Goal: Task Accomplishment & Management: Use online tool/utility

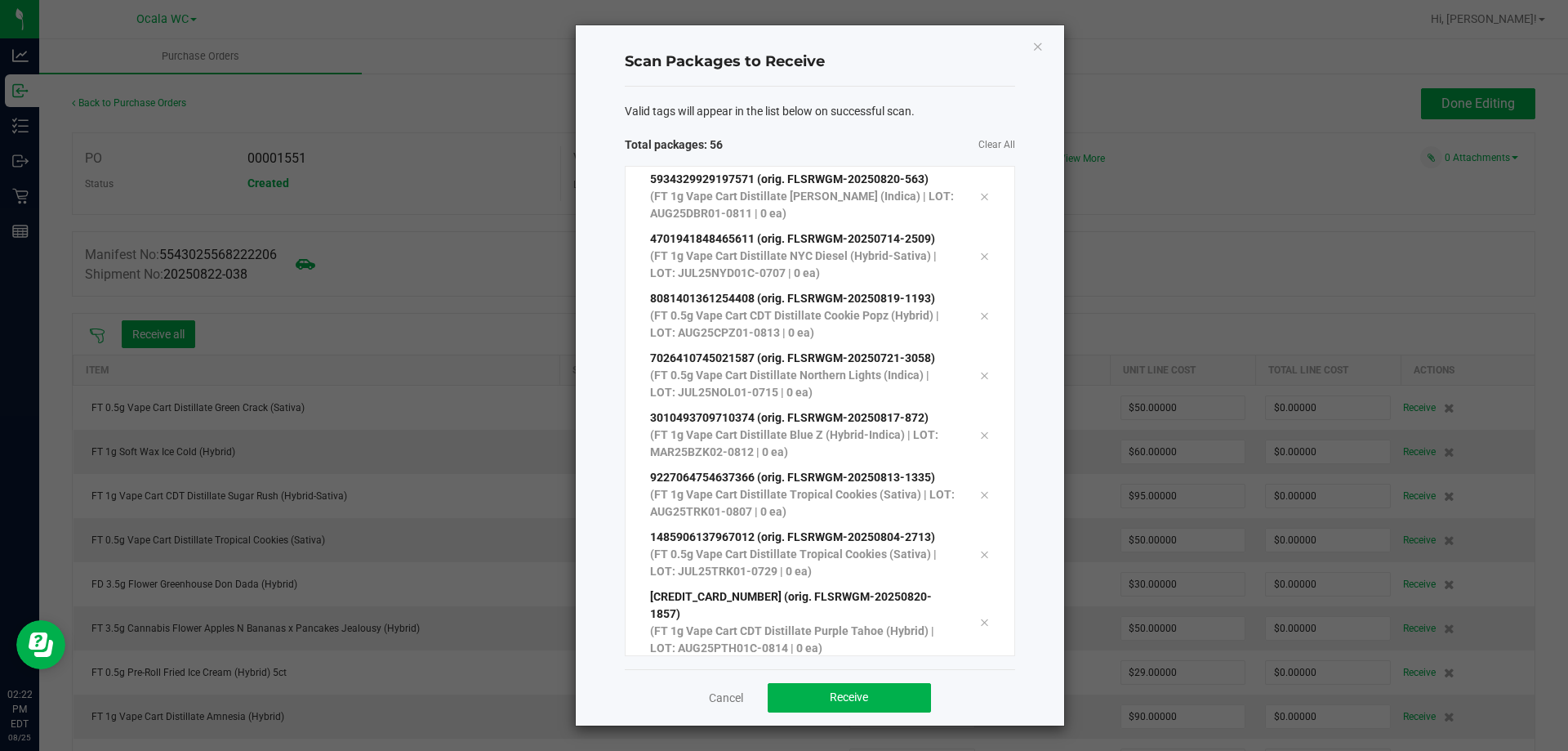
scroll to position [2833, 0]
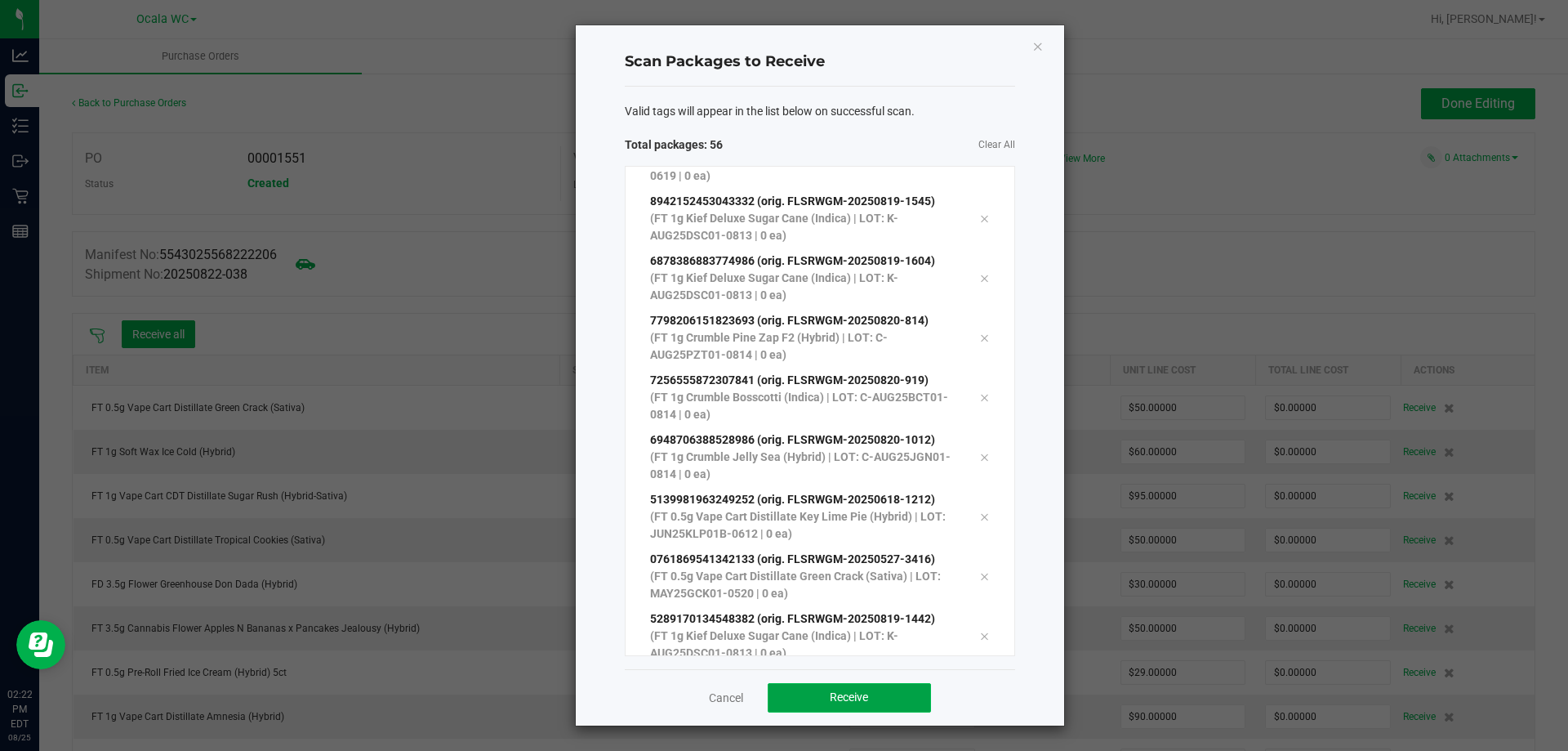
click at [809, 692] on button "Receive" at bounding box center [849, 698] width 163 height 30
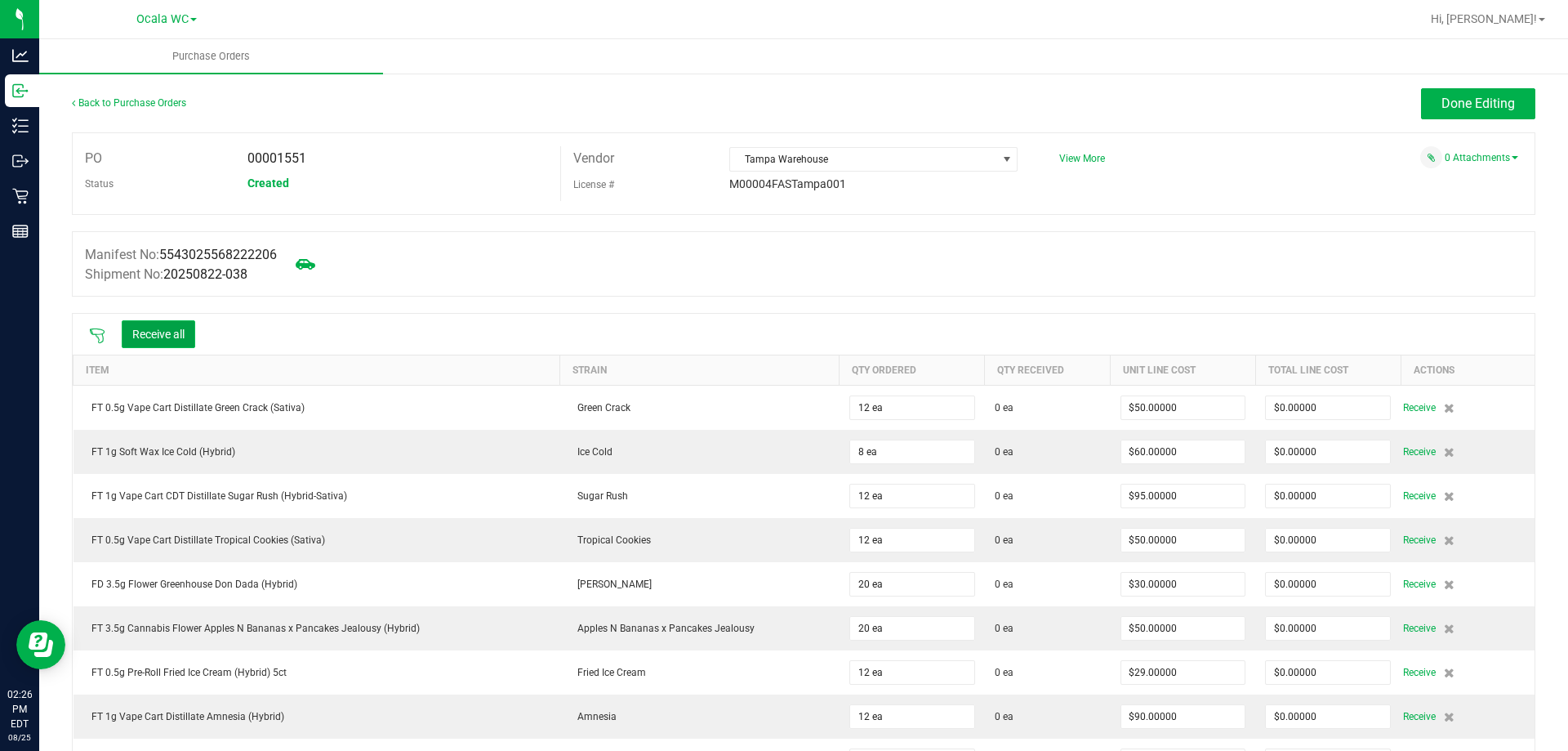
click at [138, 339] on button "Receive all" at bounding box center [158, 334] width 74 height 28
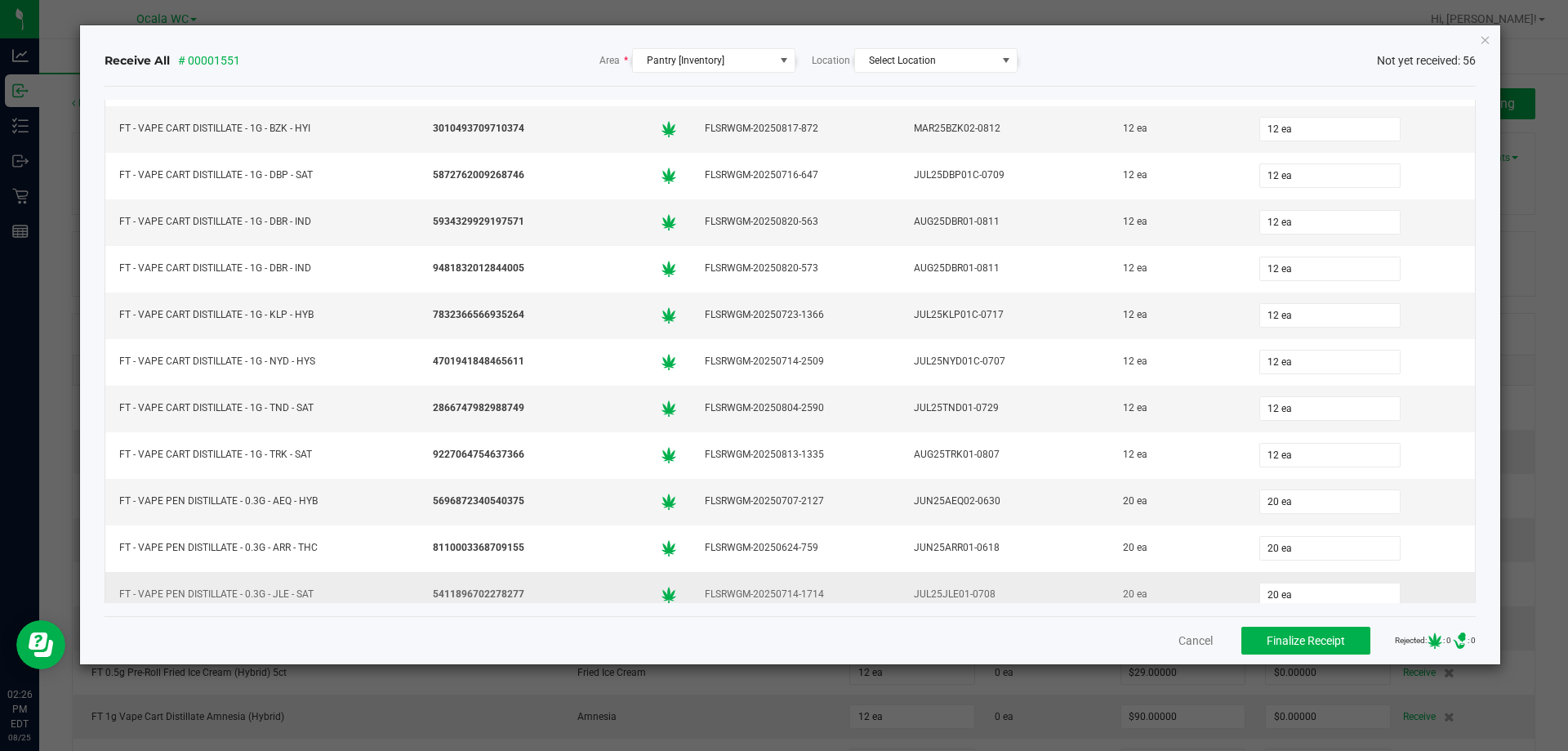
scroll to position [2141, 0]
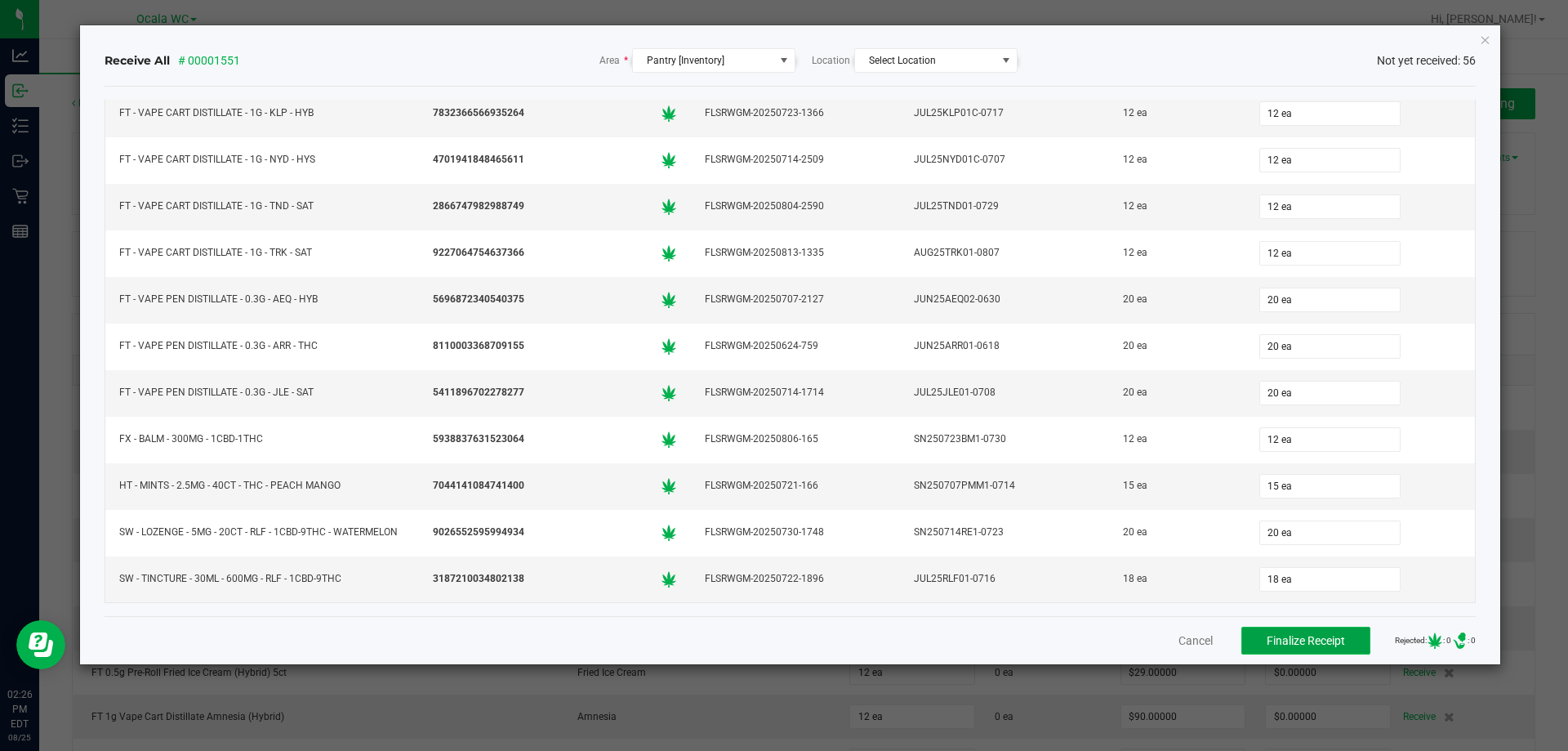
click at [1271, 639] on span "Finalize Receipt" at bounding box center [1305, 640] width 79 height 13
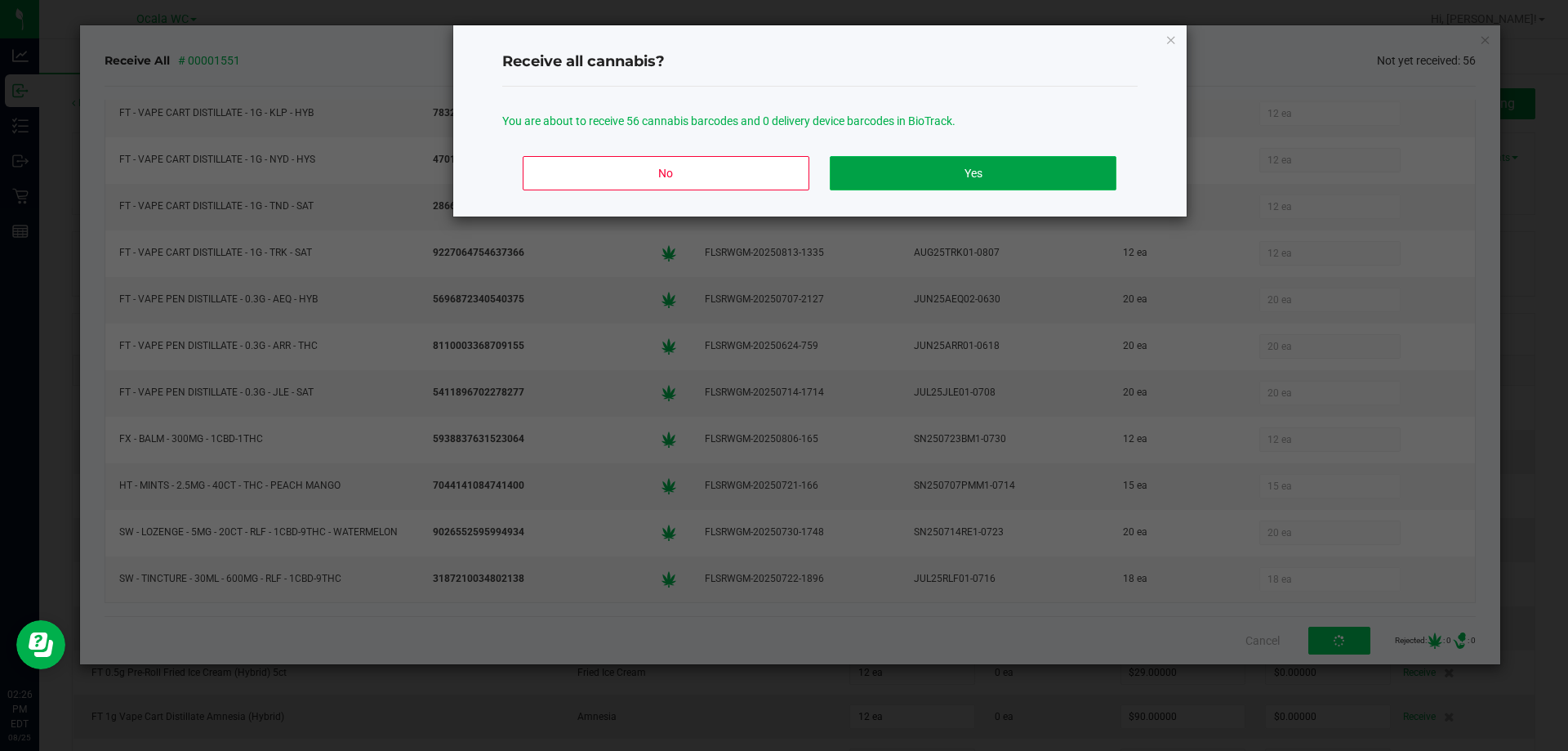
click at [1084, 161] on button "Yes" at bounding box center [972, 173] width 285 height 34
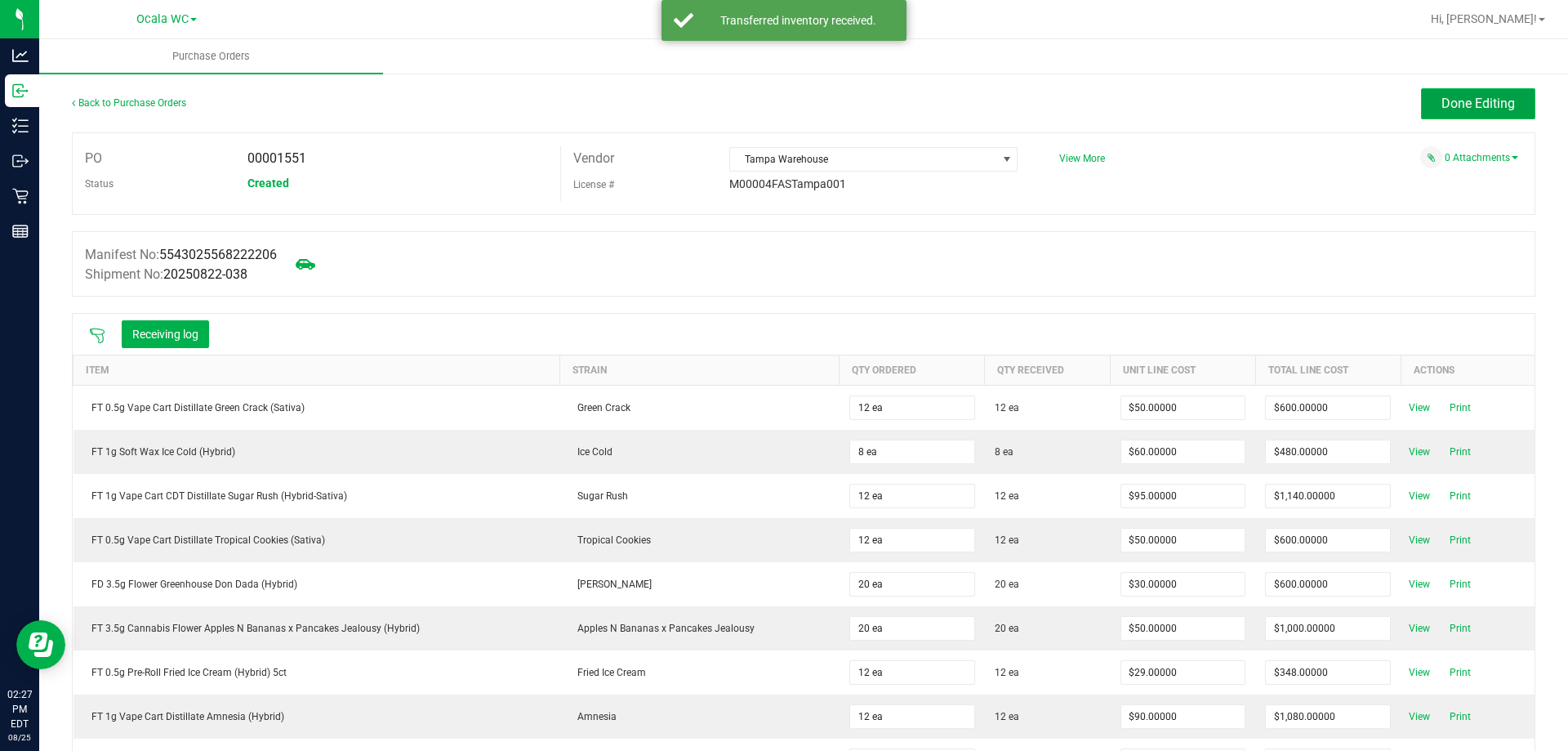
click at [1441, 103] on span "Done Editing" at bounding box center [1478, 103] width 74 height 16
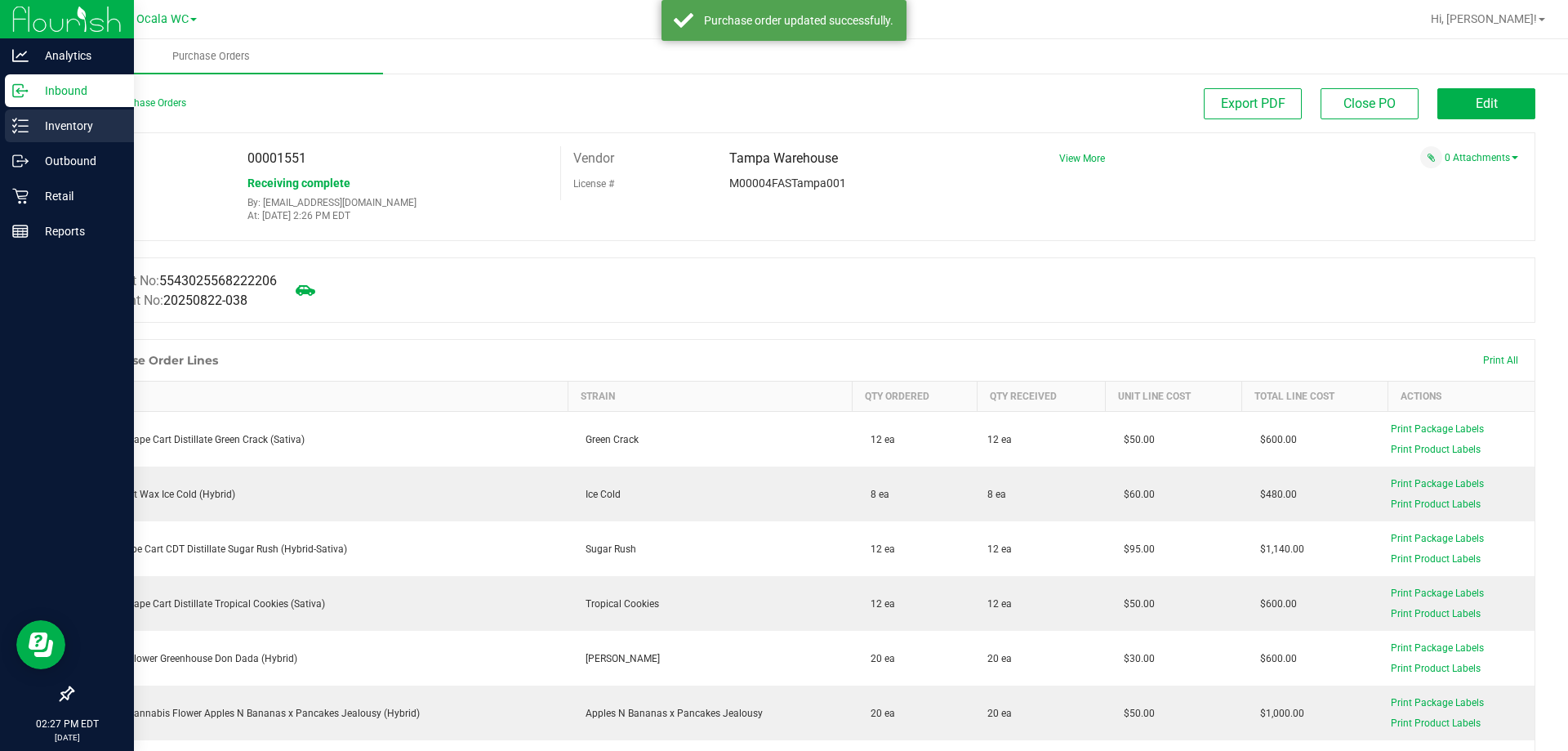
click at [22, 135] on div "Inventory" at bounding box center [69, 125] width 129 height 32
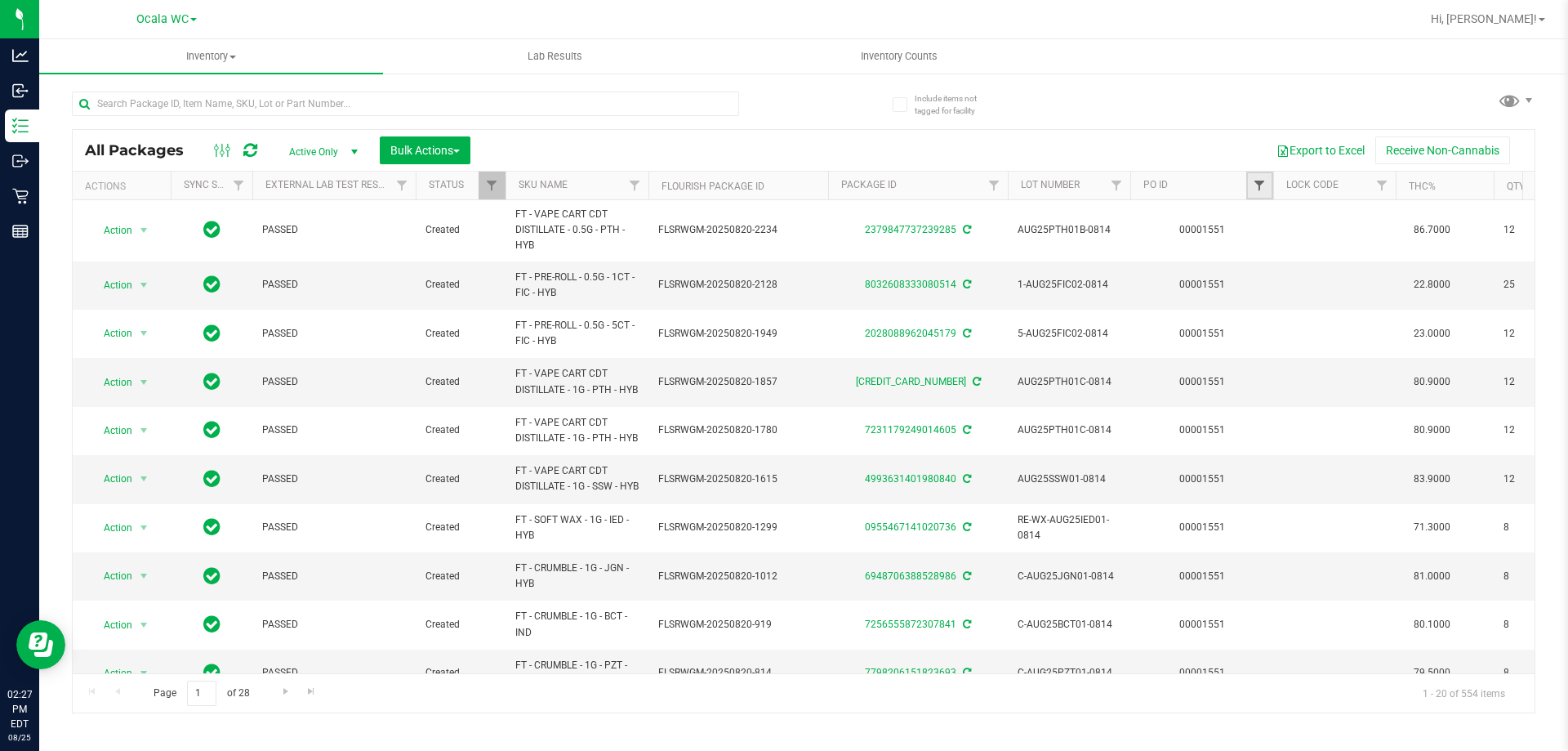
click at [1257, 182] on span "Filter" at bounding box center [1258, 185] width 13 height 13
type input "1551"
click at [1305, 258] on button "Filter" at bounding box center [1296, 265] width 79 height 36
click at [447, 156] on span "Bulk Actions" at bounding box center [425, 150] width 70 height 13
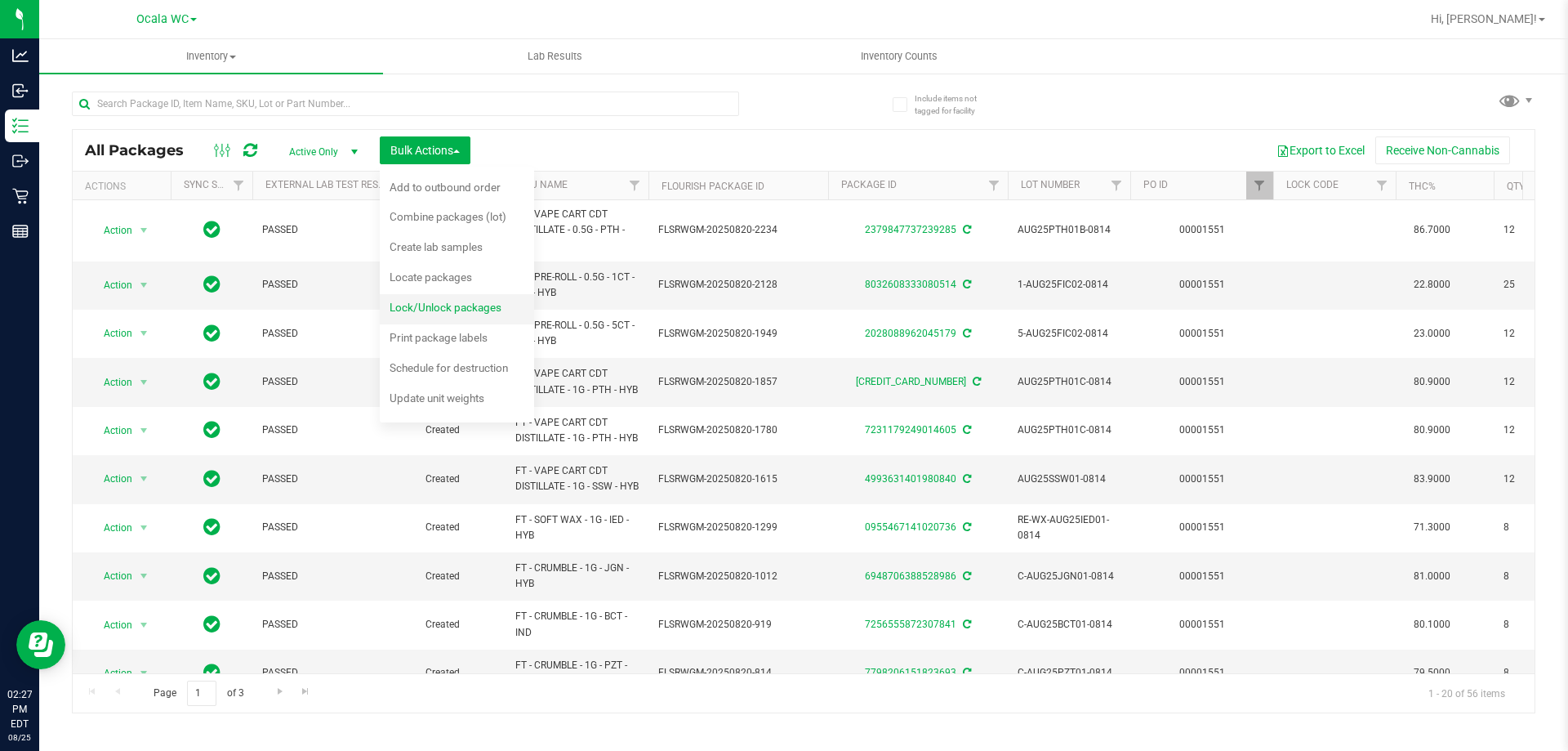
click at [459, 305] on span "Lock/Unlock packages" at bounding box center [446, 306] width 112 height 13
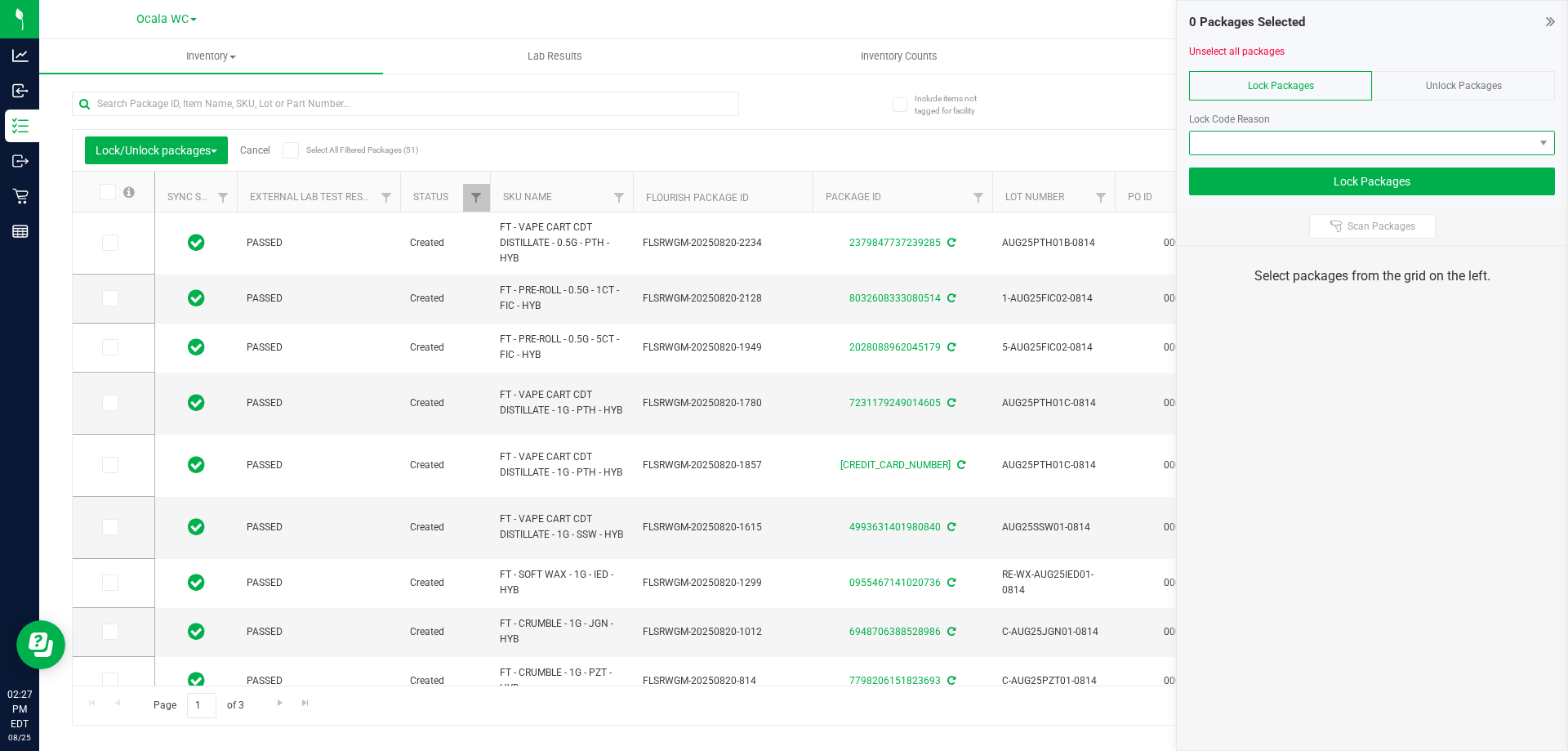
click at [1311, 138] on span at bounding box center [1360, 143] width 343 height 23
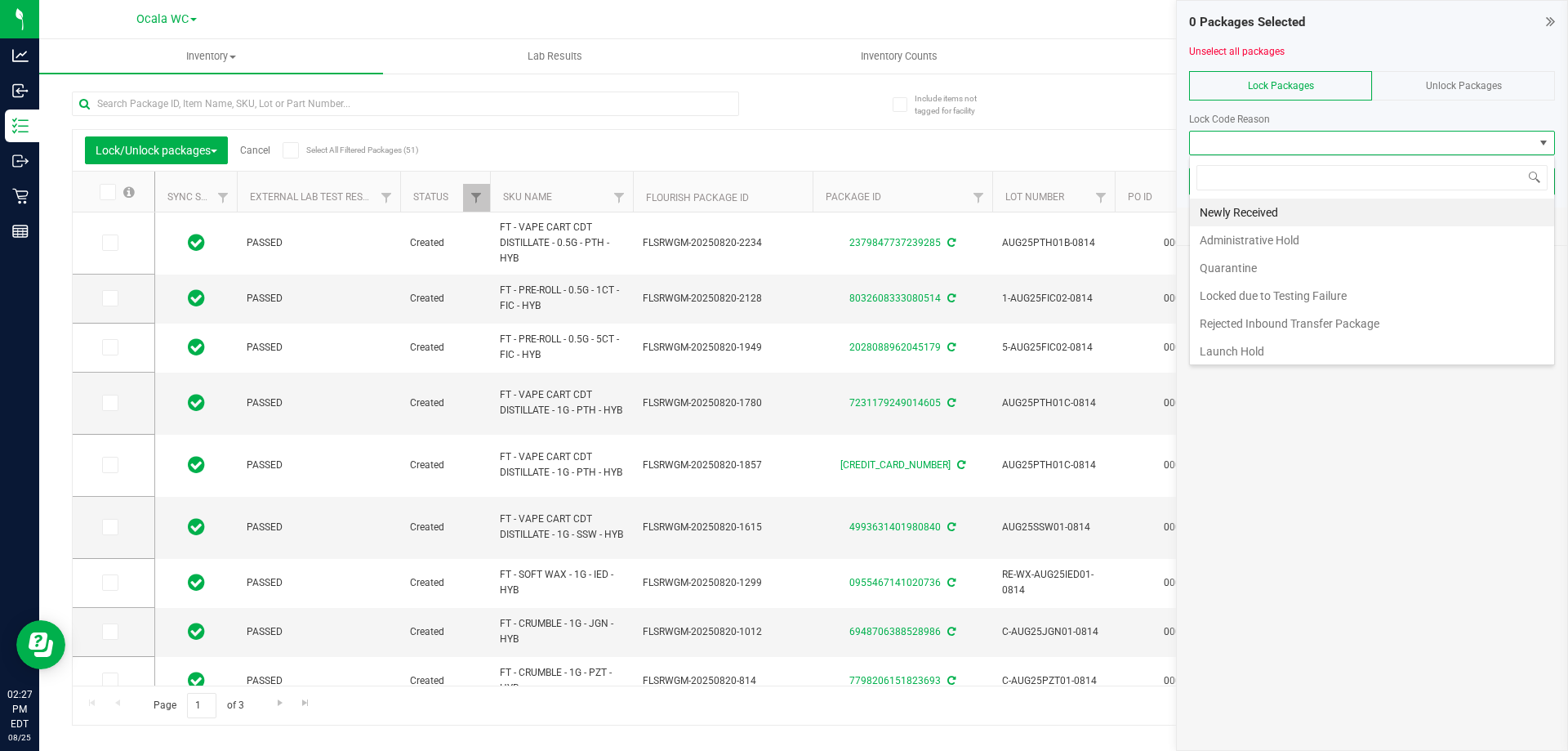
scroll to position [25, 366]
click at [1245, 204] on li "Newly Received" at bounding box center [1371, 213] width 364 height 28
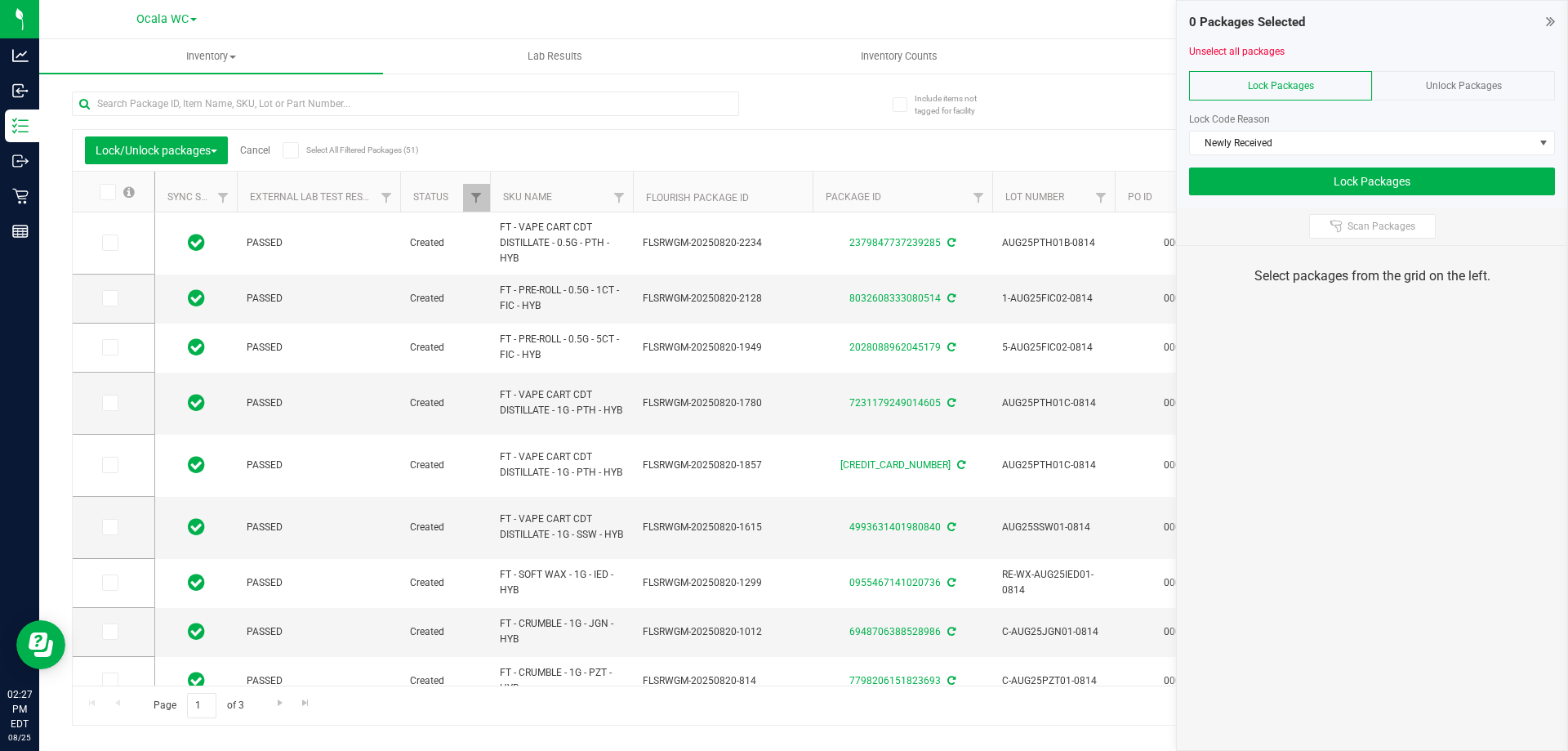
click at [283, 147] on div "Lock/Unlock packages Cancel Select All Filtered Packages (51)" at bounding box center [236, 151] width 303 height 28
click at [290, 151] on icon at bounding box center [290, 151] width 11 height 0
click at [0, 0] on input "Select All Filtered Packages (51)" at bounding box center [0, 0] width 0 height 0
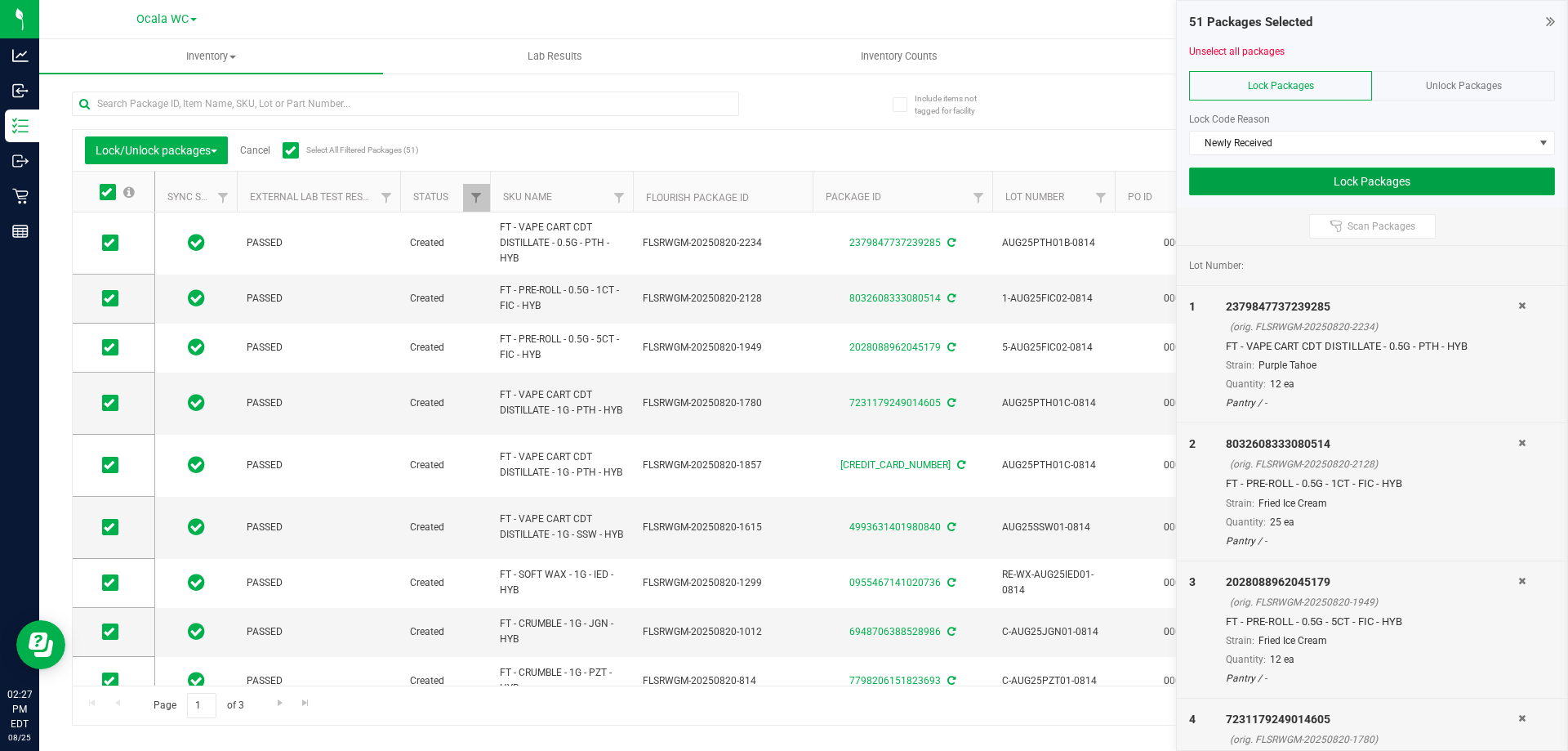
click at [1297, 176] on button "Lock Packages" at bounding box center [1371, 181] width 366 height 28
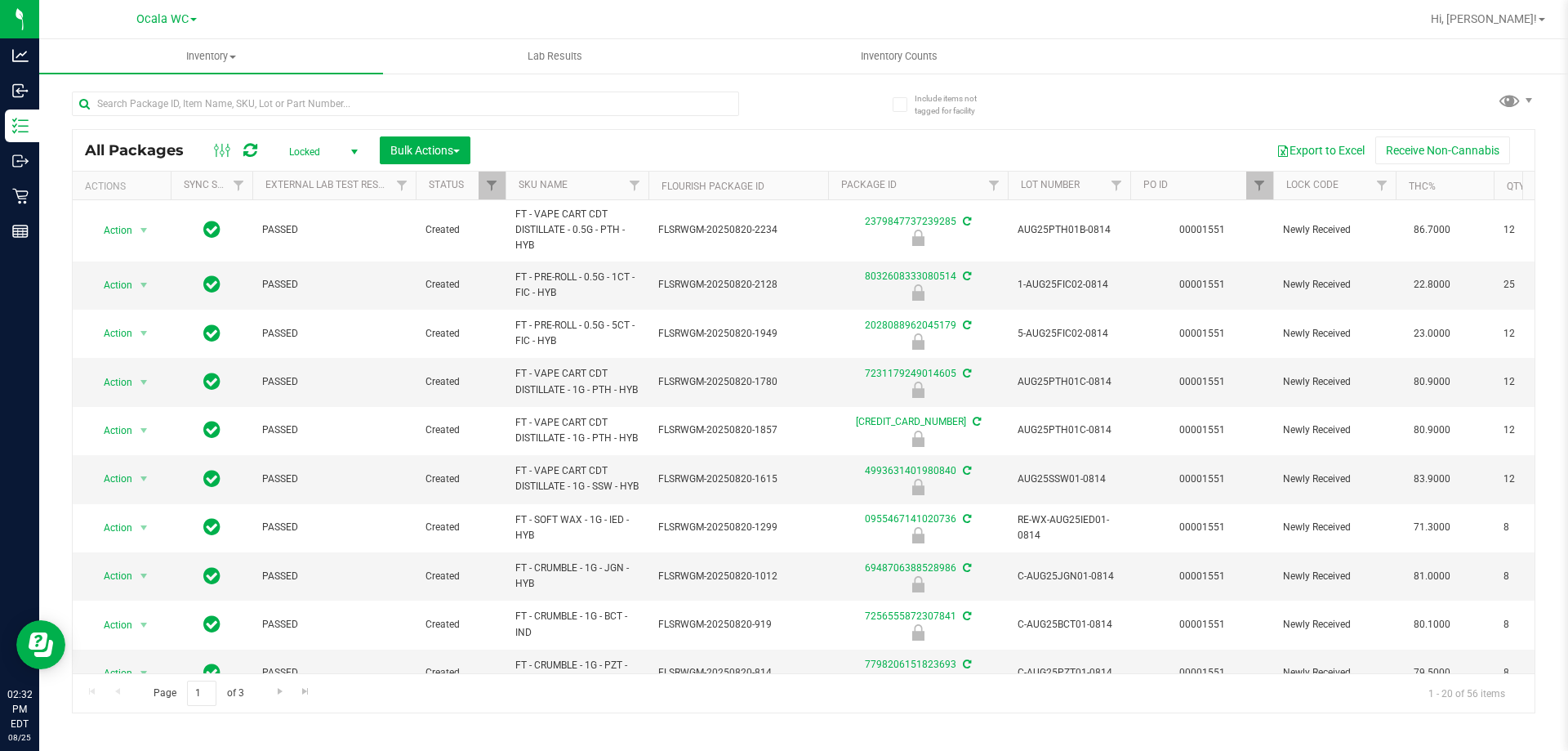
click at [1267, 173] on div "Actions Sync Status External Lab Test Result Status SKU Name Flourish Package I…" at bounding box center [798, 185] width 1450 height 28
click at [1261, 183] on span "Filter" at bounding box center [1258, 185] width 13 height 13
click at [1391, 266] on button "Clear" at bounding box center [1385, 265] width 79 height 36
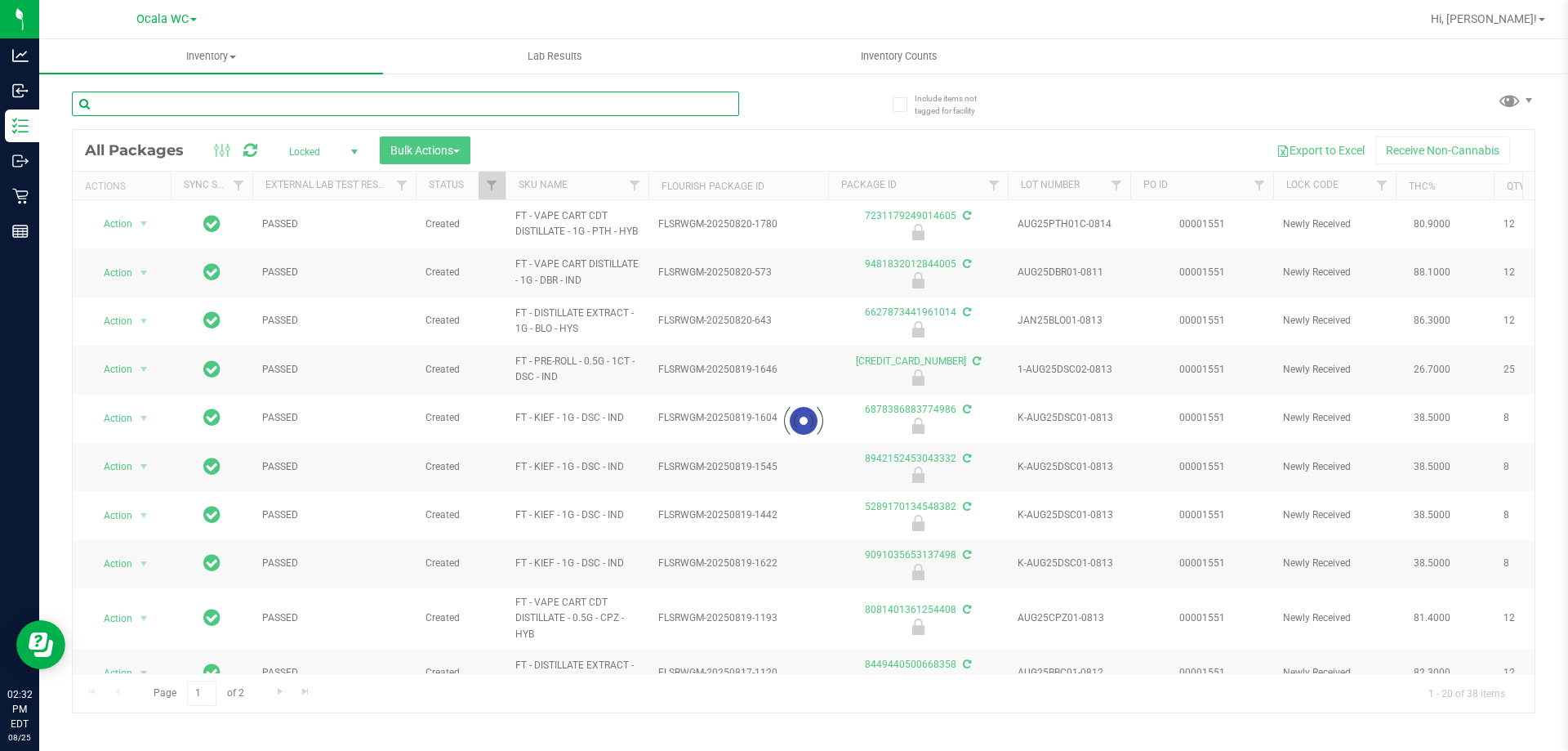
click at [474, 111] on input "text" at bounding box center [405, 103] width 667 height 25
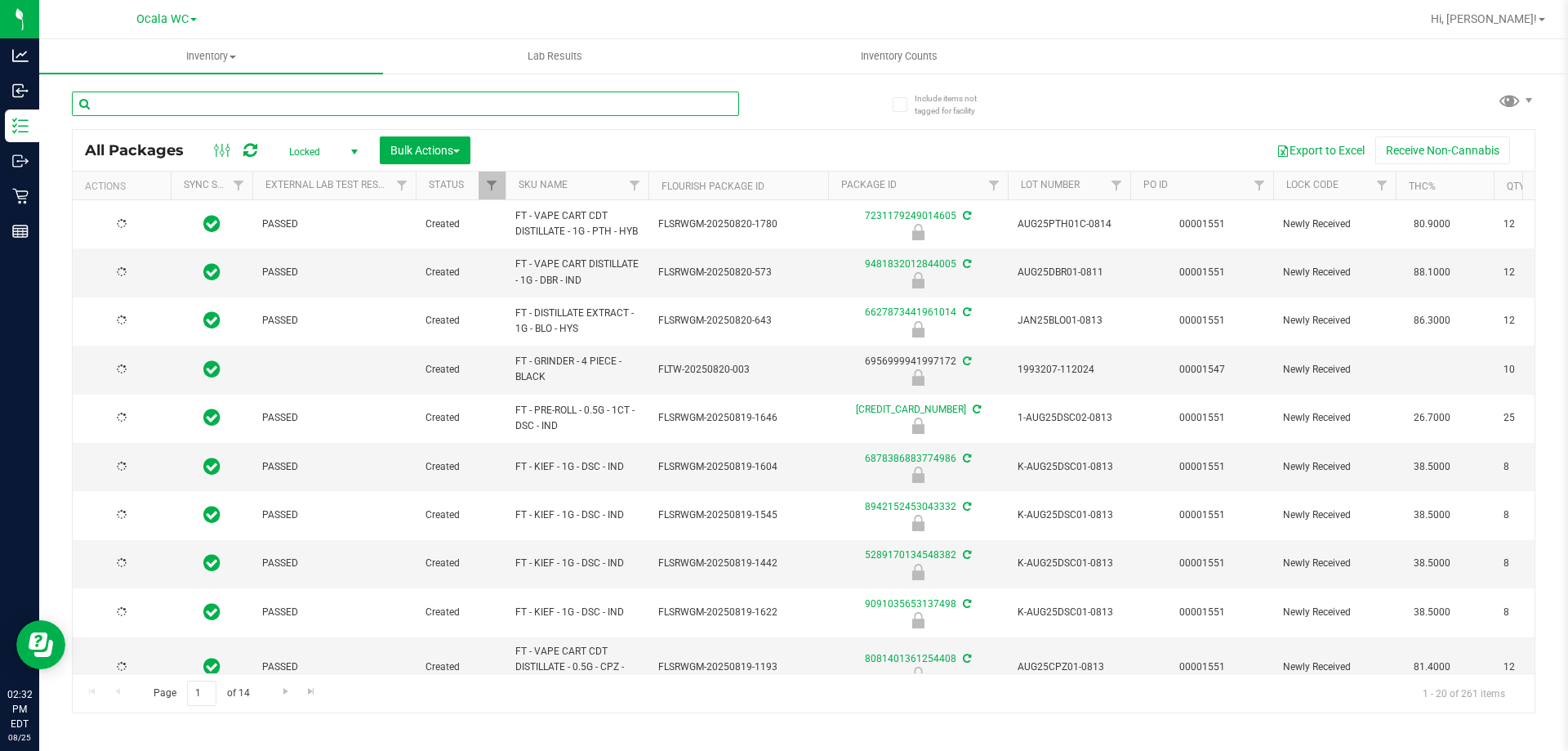
type input "[DATE]"
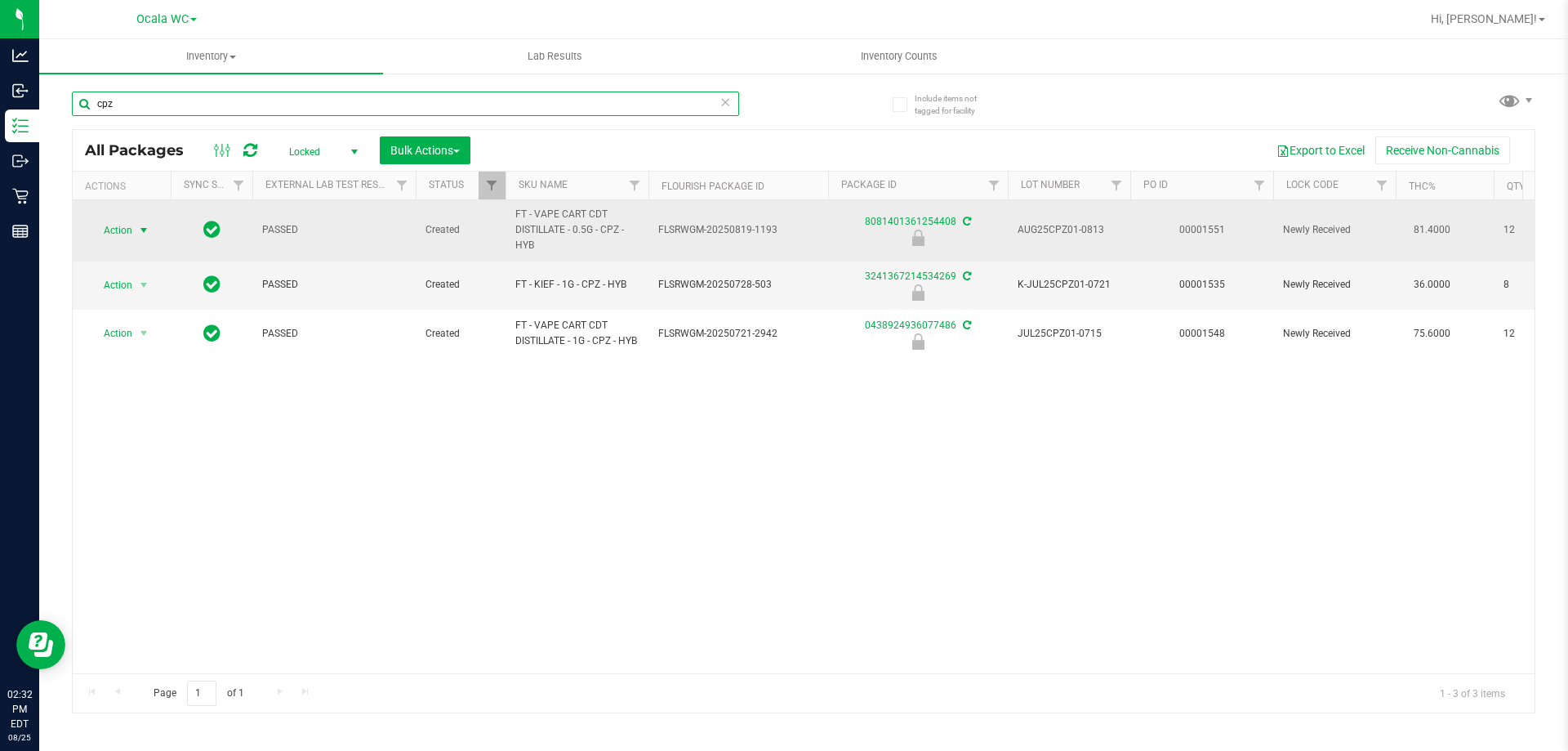
type input "cpz"
click at [148, 228] on span "select" at bounding box center [143, 229] width 13 height 13
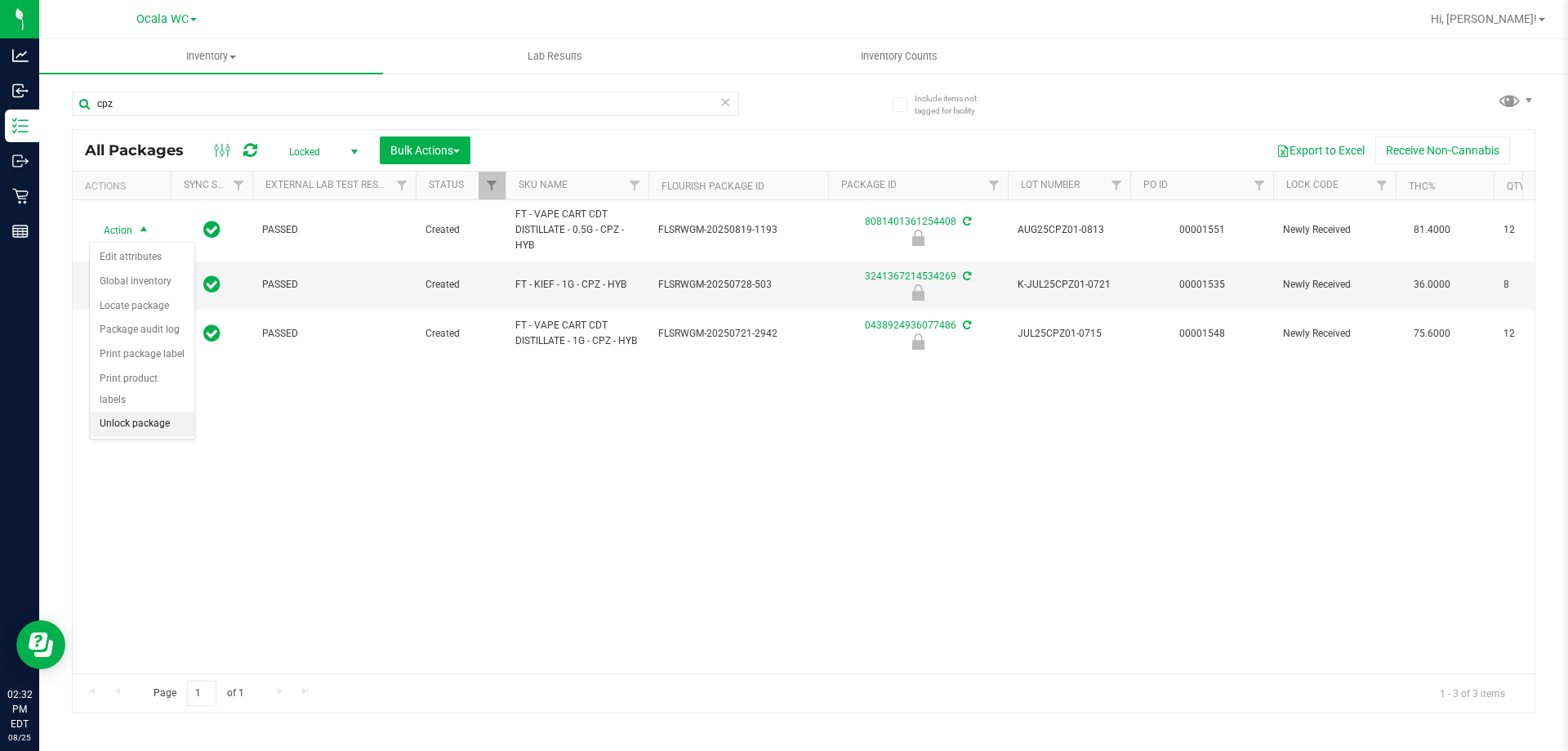
click at [159, 411] on li "Unlock package" at bounding box center [142, 423] width 104 height 25
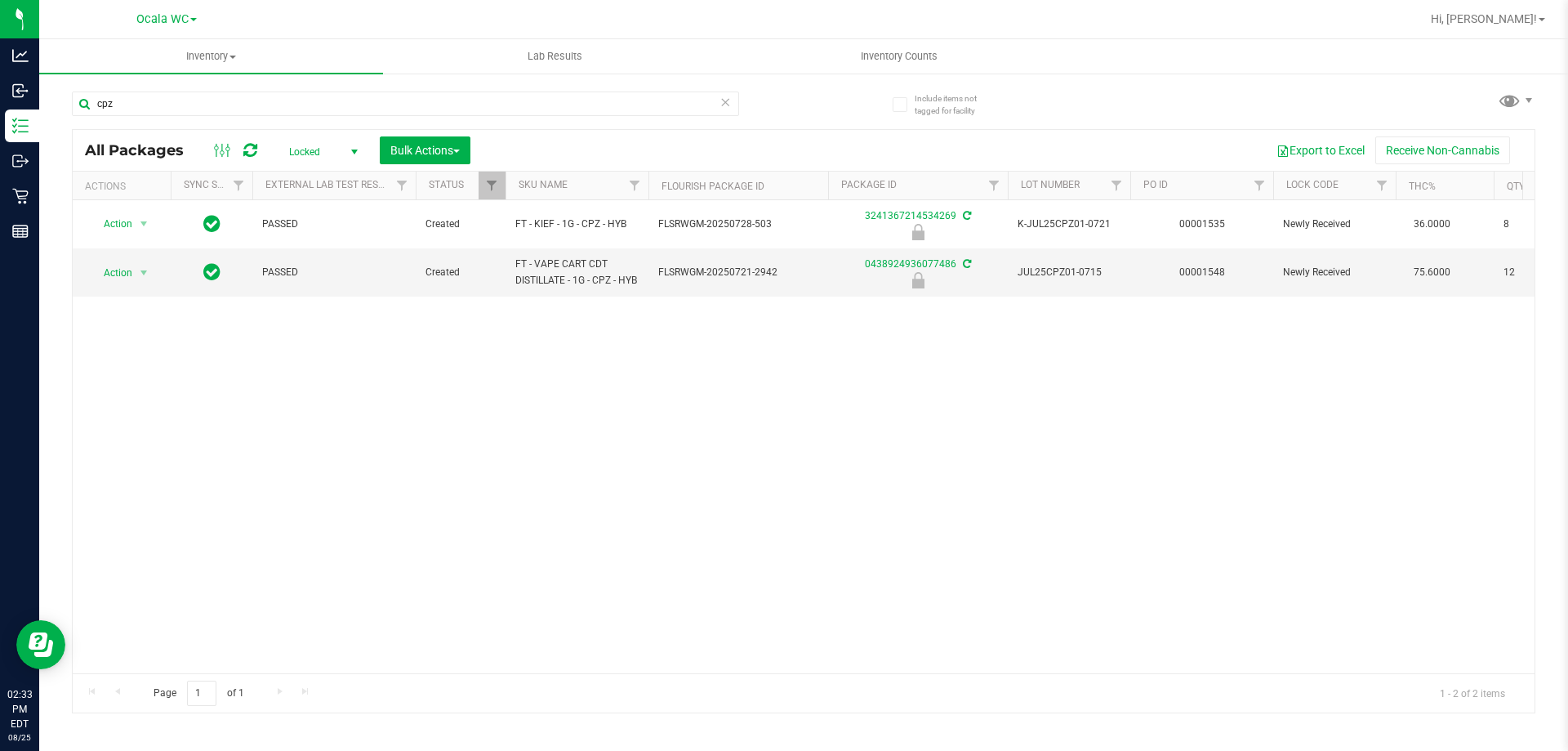
click at [330, 149] on span "Locked" at bounding box center [320, 152] width 90 height 23
click at [315, 186] on li "Active Only" at bounding box center [320, 177] width 89 height 25
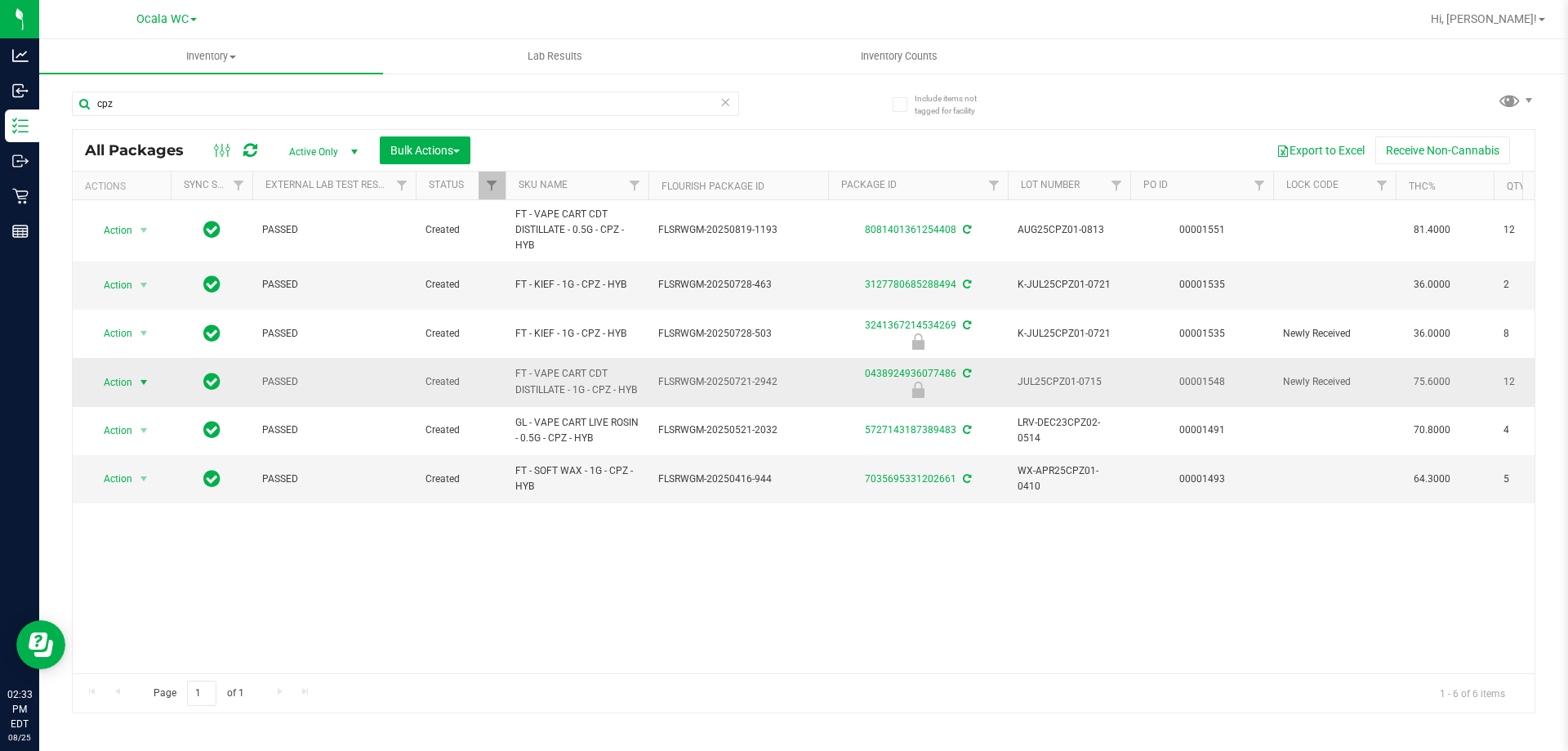
click at [126, 382] on span "Action" at bounding box center [110, 382] width 44 height 23
click at [147, 564] on li "Unlock package" at bounding box center [142, 576] width 104 height 25
